Goal: Task Accomplishment & Management: Manage account settings

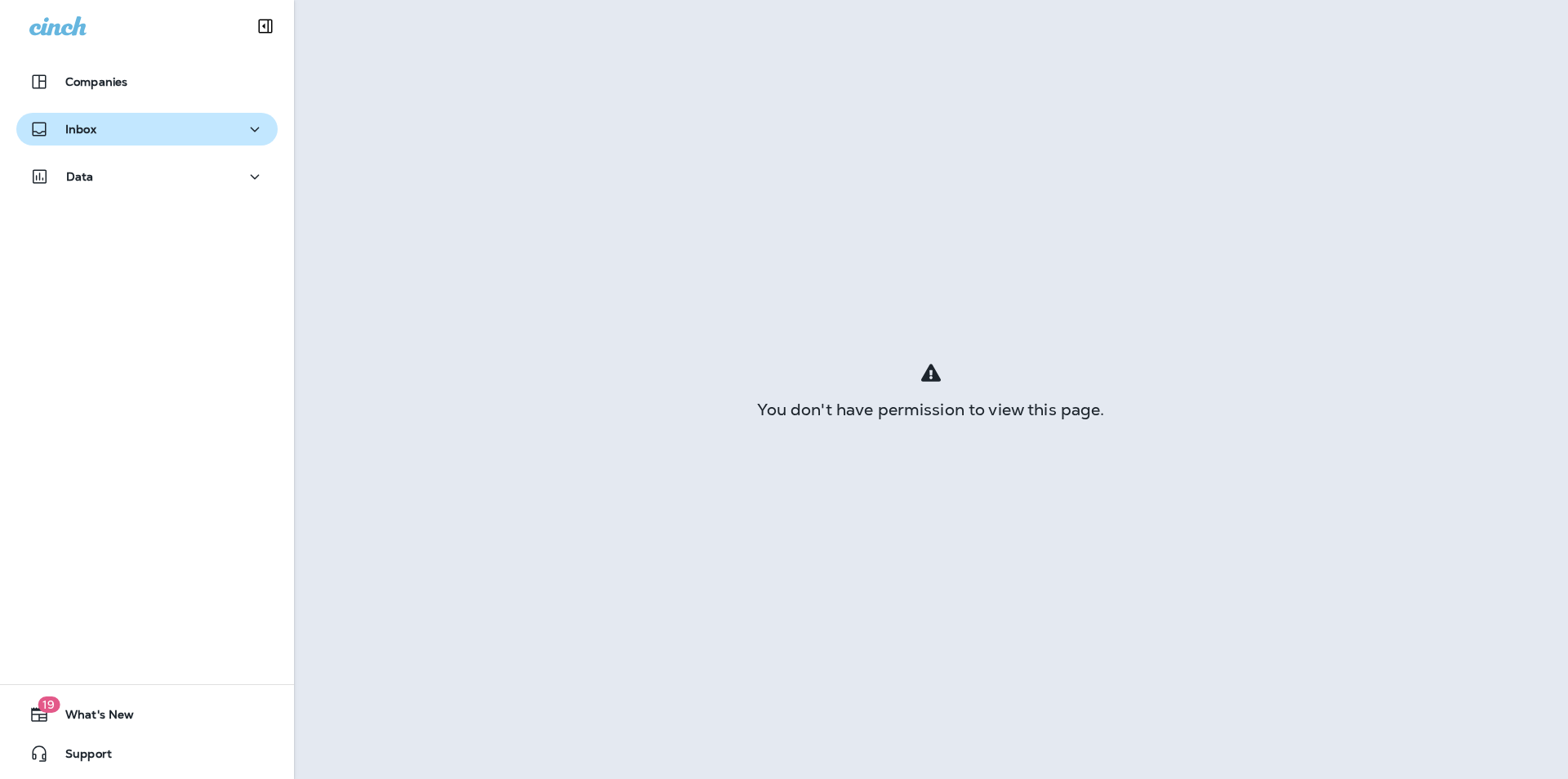
click at [62, 139] on div "Inbox" at bounding box center [62, 130] width 67 height 21
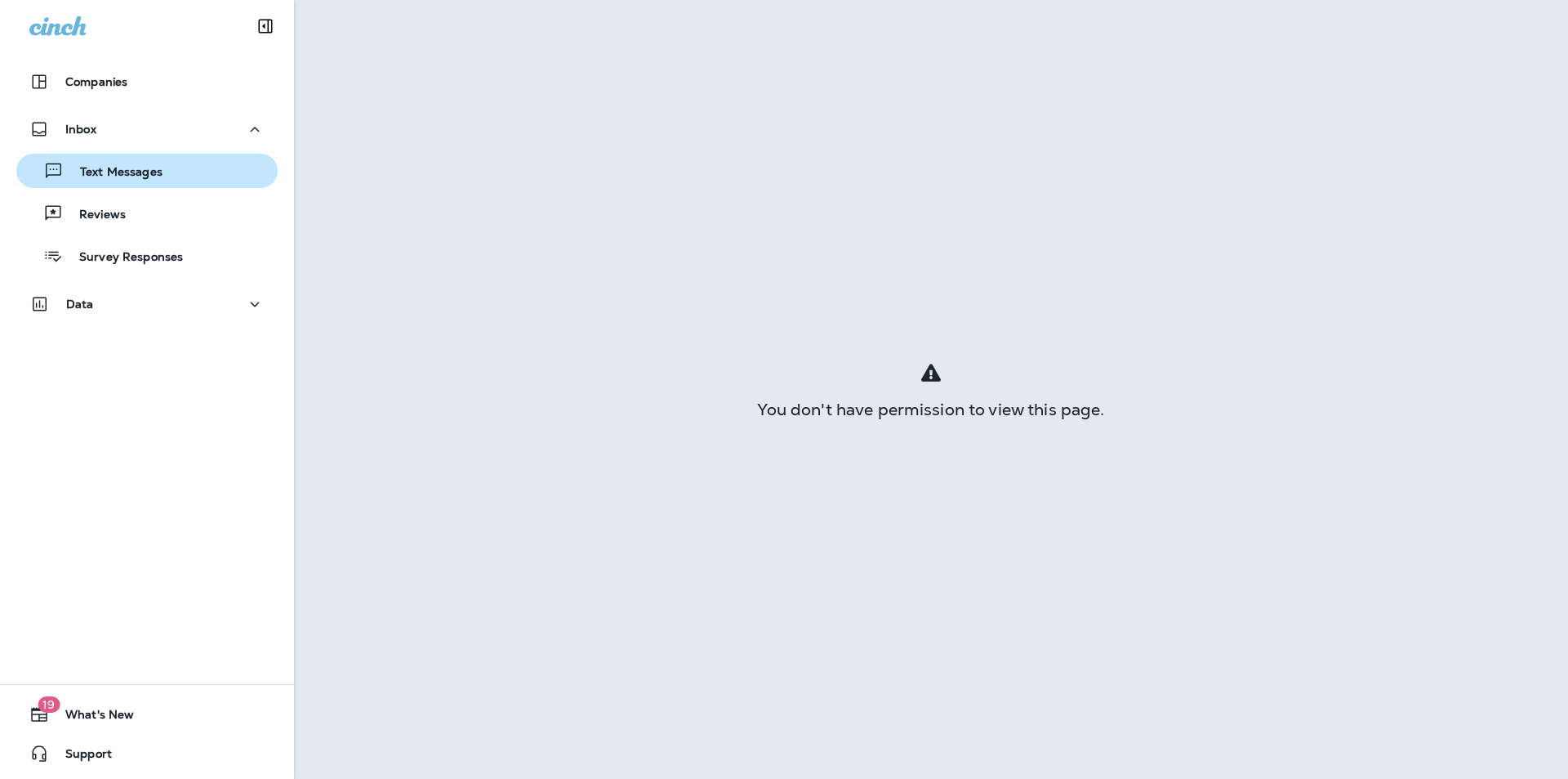
click at [110, 181] on div "Text Messages" at bounding box center [92, 170] width 139 height 24
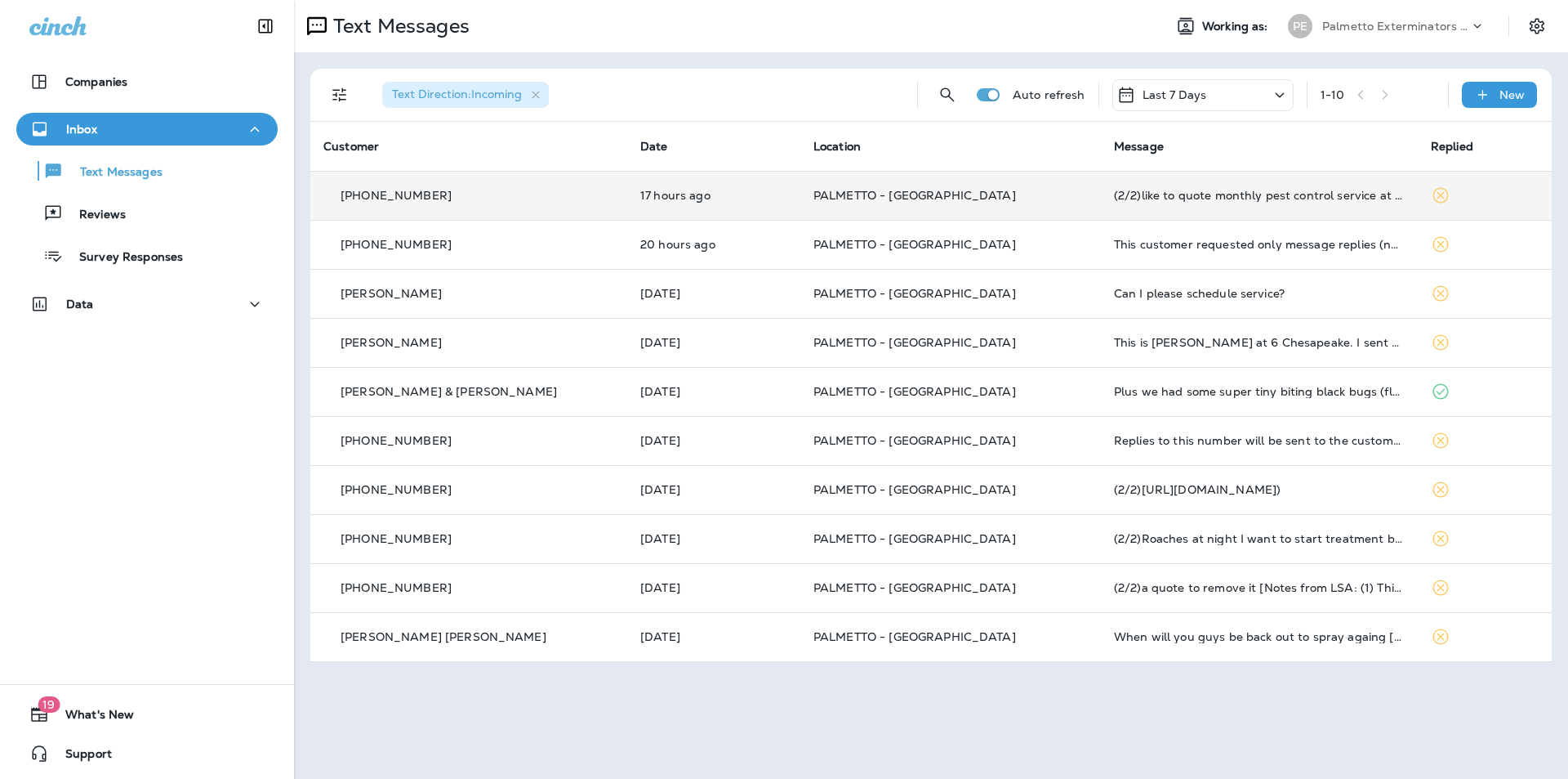
click at [987, 210] on td "PALMETTO - [GEOGRAPHIC_DATA]" at bounding box center [951, 196] width 301 height 49
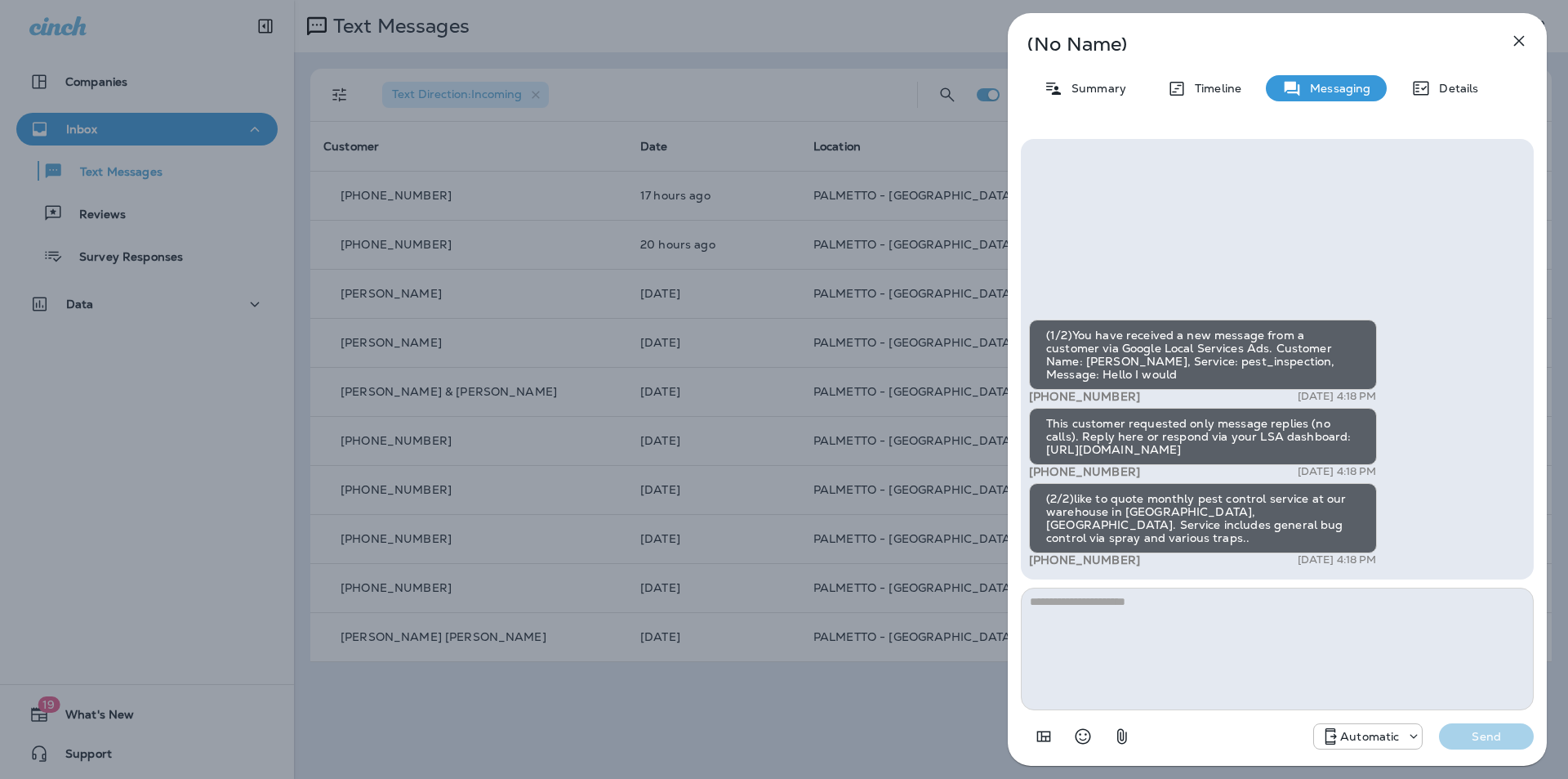
click at [1521, 41] on icon "button" at bounding box center [1519, 41] width 20 height 20
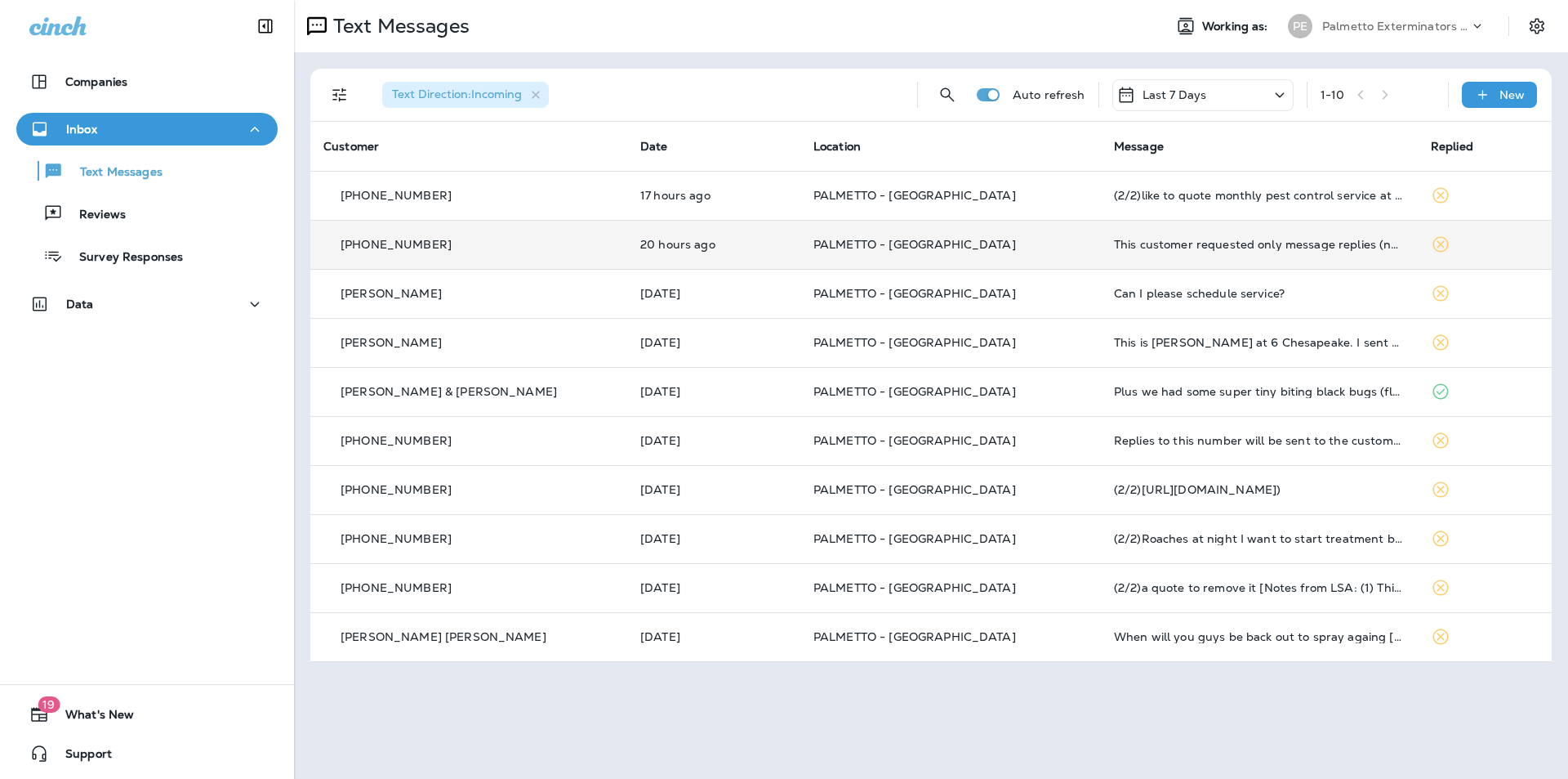
click at [525, 264] on td "[PHONE_NUMBER]" at bounding box center [469, 245] width 317 height 49
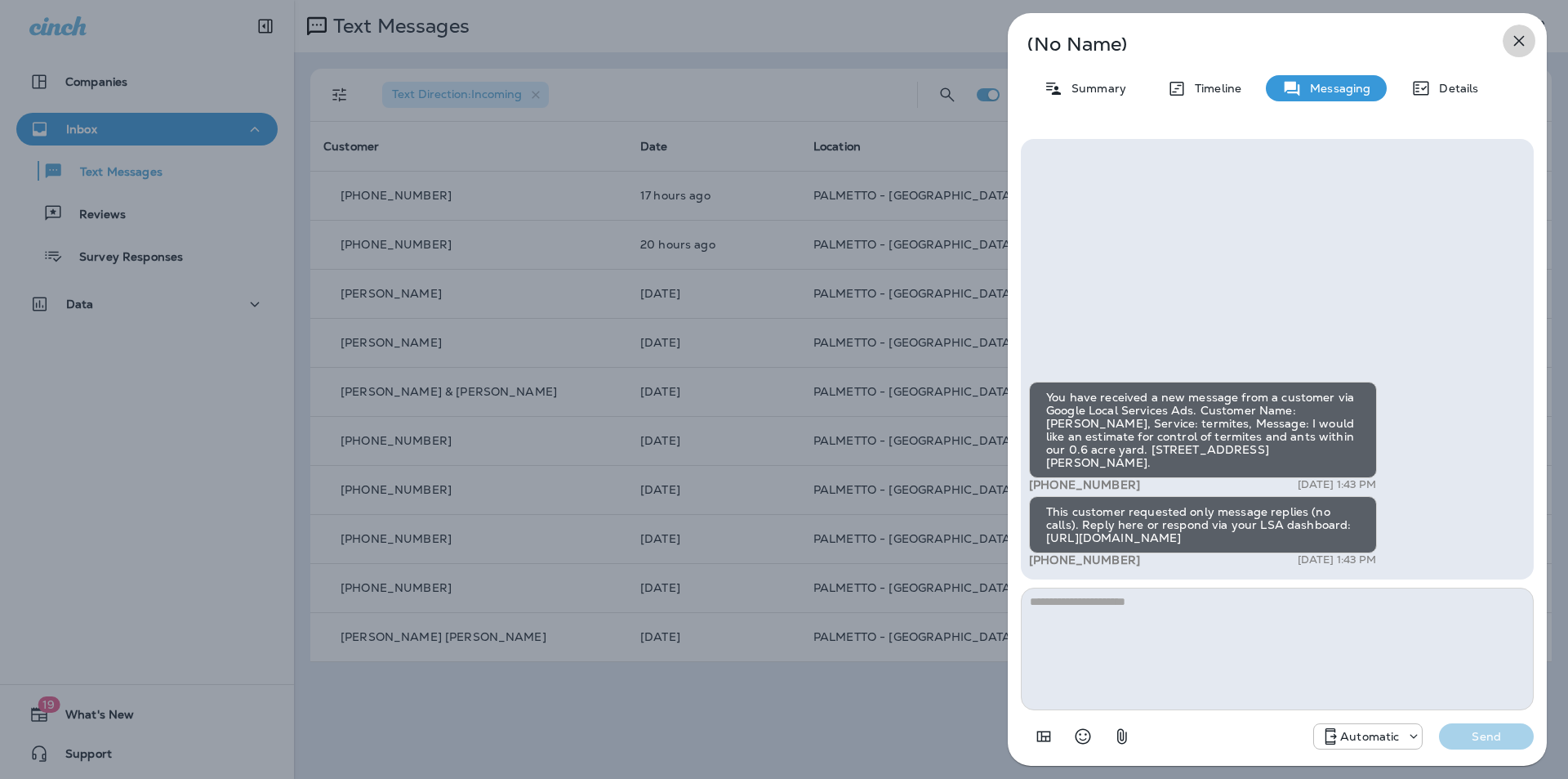
click at [1514, 43] on icon "button" at bounding box center [1519, 41] width 20 height 20
